Goal: Browse casually: Explore the website without a specific task or goal

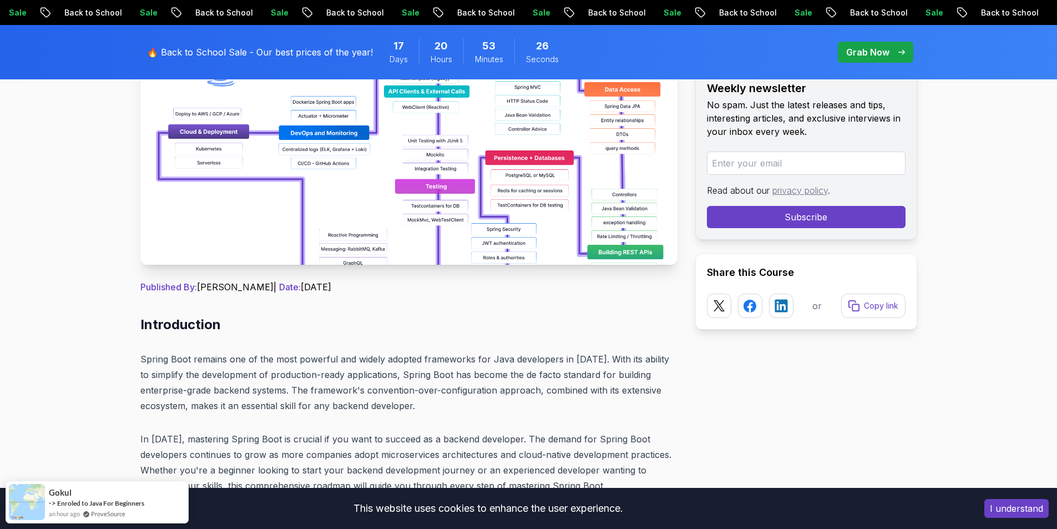
scroll to position [166, 0]
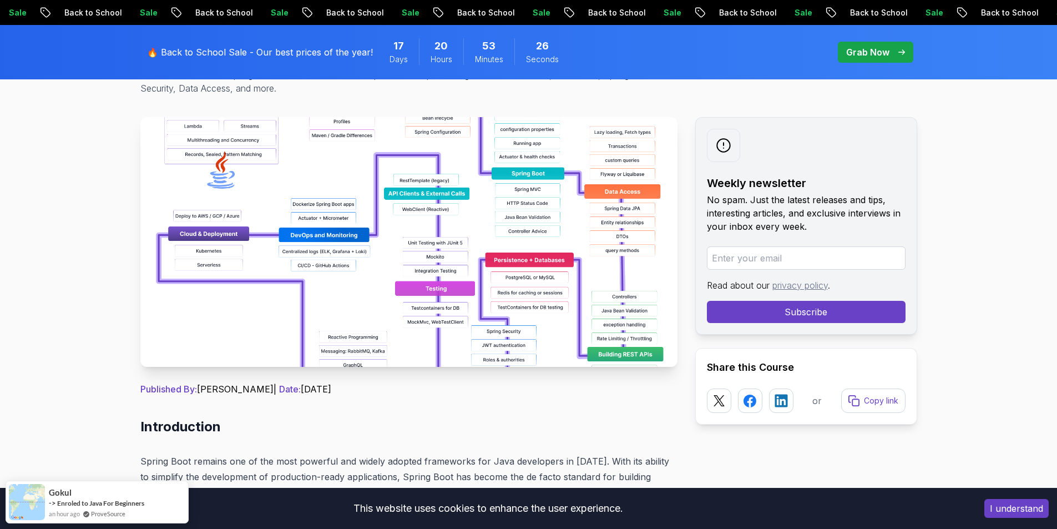
click at [500, 244] on img at bounding box center [408, 242] width 537 height 250
click at [500, 242] on img at bounding box center [408, 242] width 537 height 250
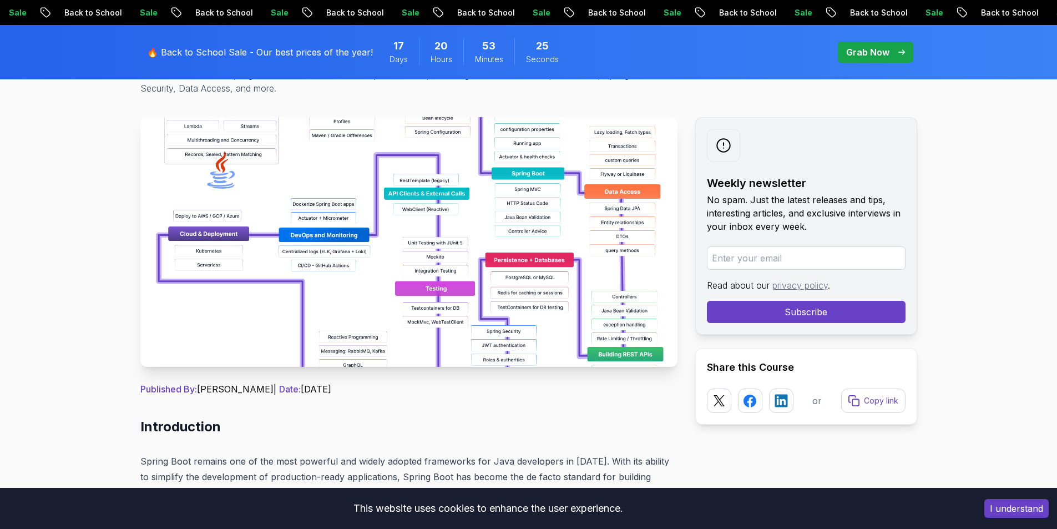
scroll to position [55, 0]
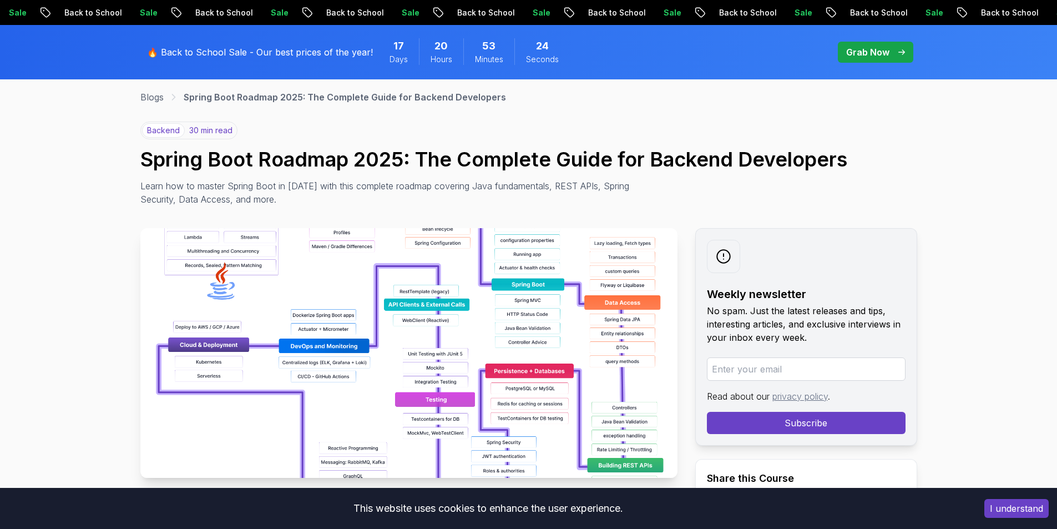
click at [384, 271] on img at bounding box center [408, 353] width 537 height 250
click at [392, 274] on img at bounding box center [408, 353] width 537 height 250
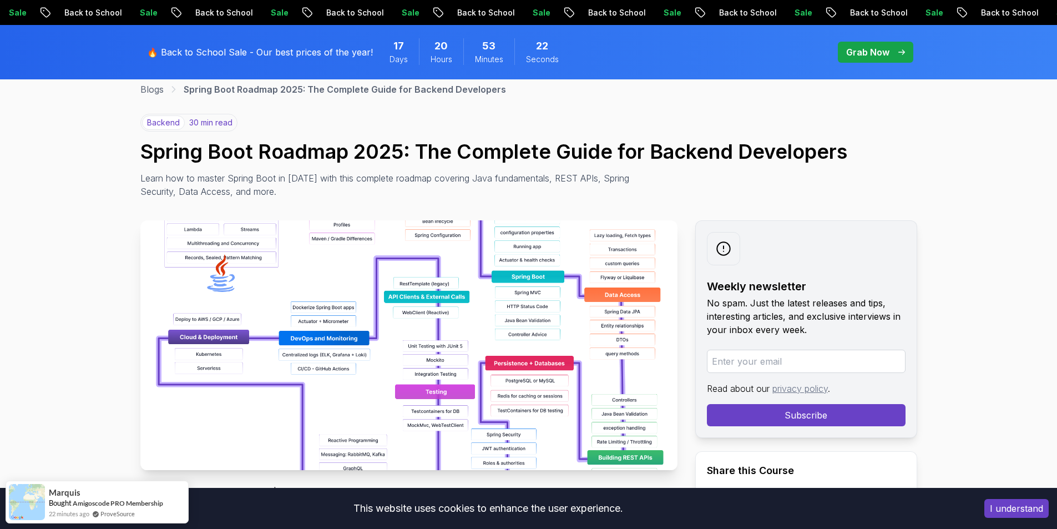
scroll to position [166, 0]
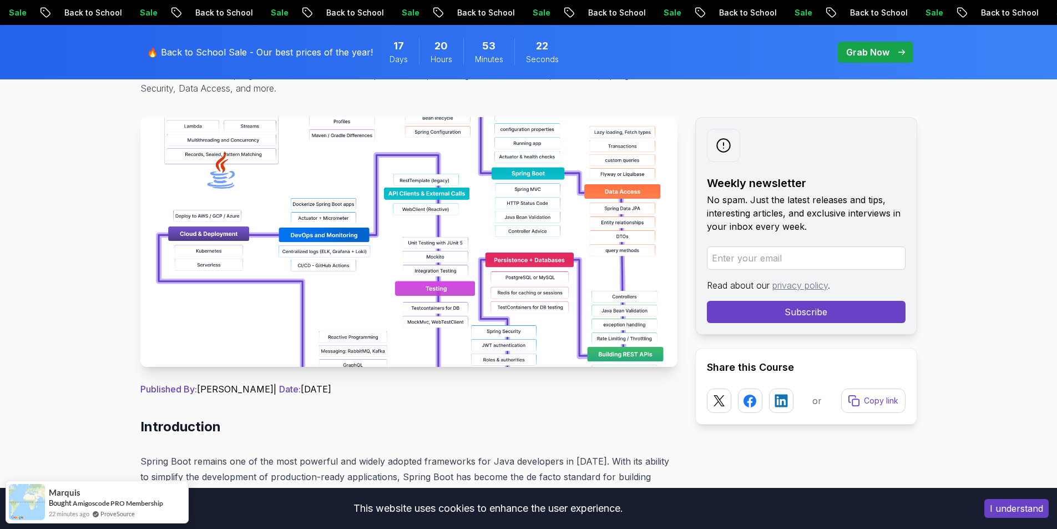
click at [496, 251] on img at bounding box center [408, 242] width 537 height 250
click at [494, 249] on img at bounding box center [408, 242] width 537 height 250
drag, startPoint x: 494, startPoint y: 245, endPoint x: 668, endPoint y: 345, distance: 201.5
click at [671, 345] on img at bounding box center [408, 242] width 537 height 250
click at [660, 350] on img at bounding box center [408, 242] width 537 height 250
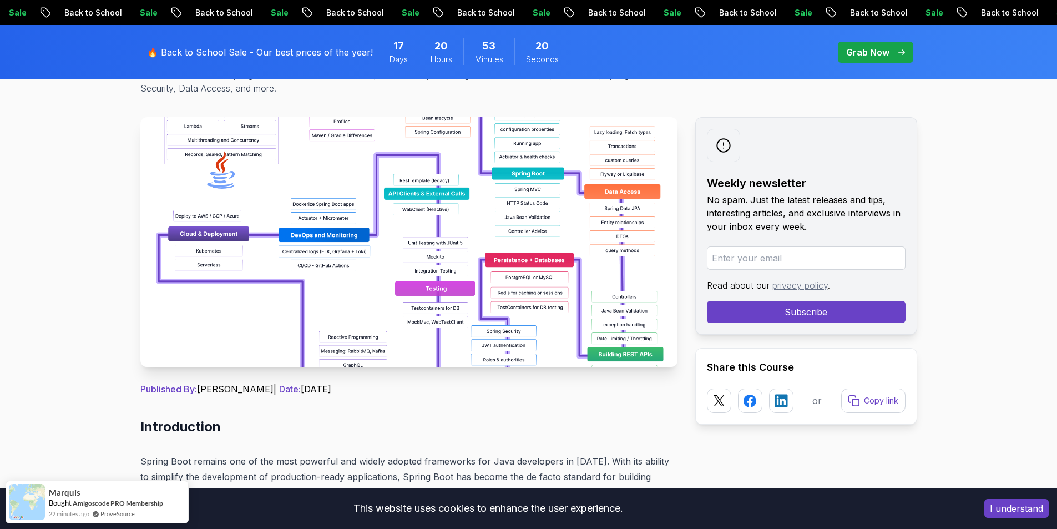
click at [653, 353] on img at bounding box center [408, 242] width 537 height 250
click at [434, 190] on img at bounding box center [408, 242] width 537 height 250
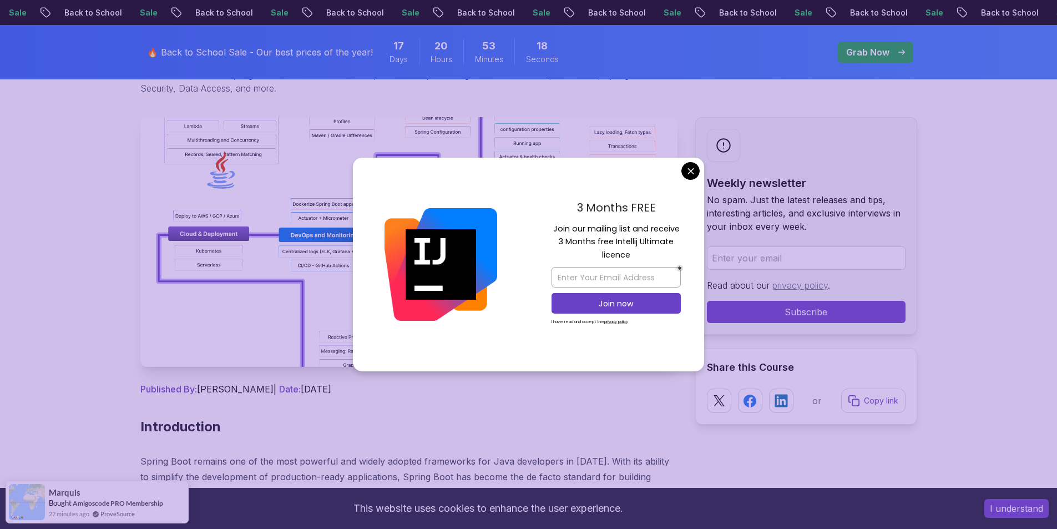
click at [704, 177] on div "3 Months FREE Join our mailing list and receive 3 Months free Intellij Ultimate…" at bounding box center [616, 265] width 176 height 214
